Goal: Information Seeking & Learning: Learn about a topic

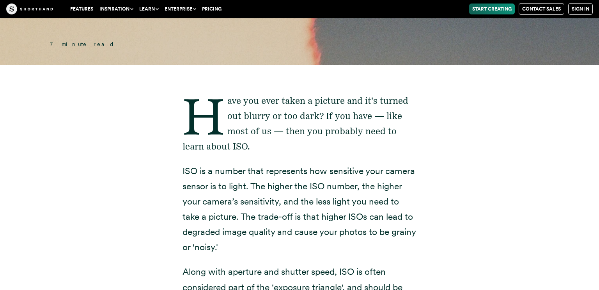
scroll to position [101, 0]
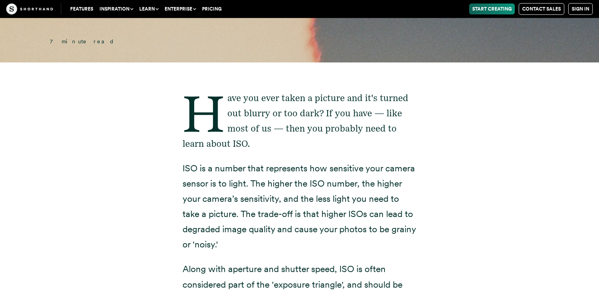
click at [294, 92] on p "Have you ever taken a picture and it's turned out blurry or too dark? If you ha…" at bounding box center [299, 120] width 234 height 61
